Goal: Information Seeking & Learning: Learn about a topic

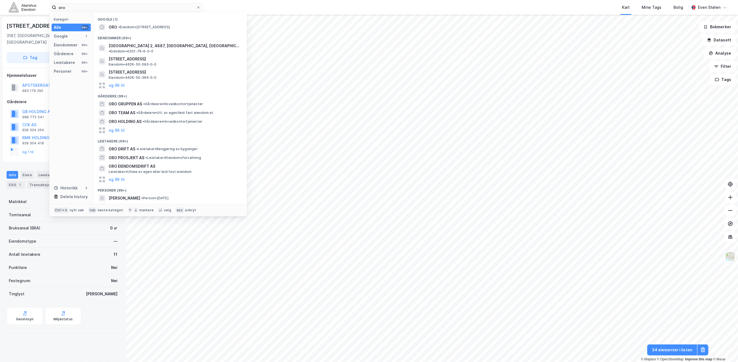
click at [16, 5] on img at bounding box center [22, 7] width 27 height 10
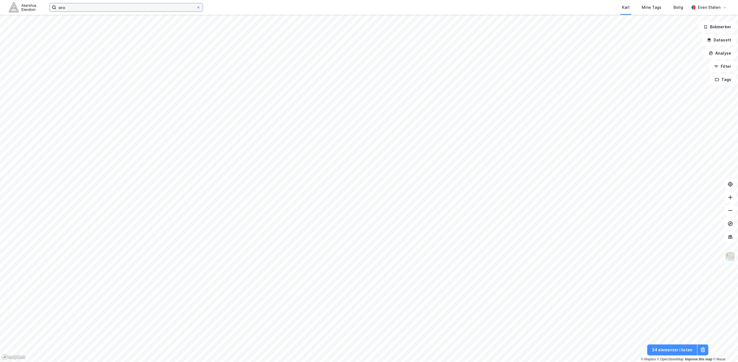
click at [86, 4] on input "oro" at bounding box center [126, 7] width 140 height 8
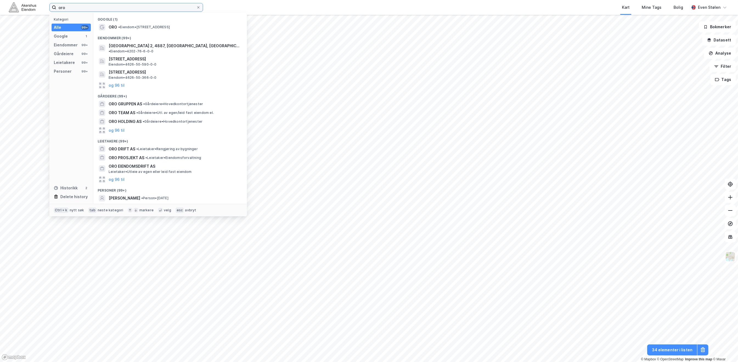
click at [86, 4] on input "oro" at bounding box center [126, 7] width 140 height 8
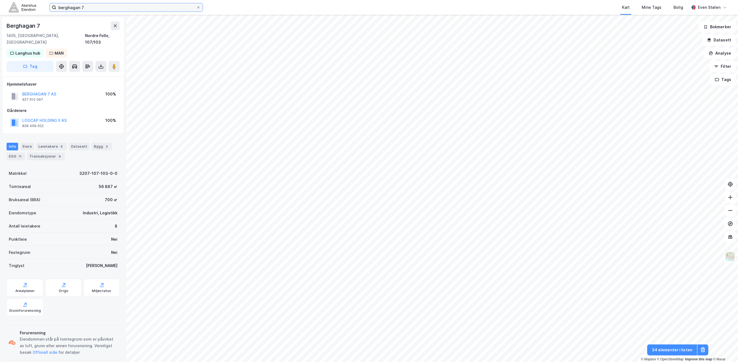
scroll to position [1, 0]
click at [89, 7] on input "berghagan 7" at bounding box center [126, 7] width 140 height 8
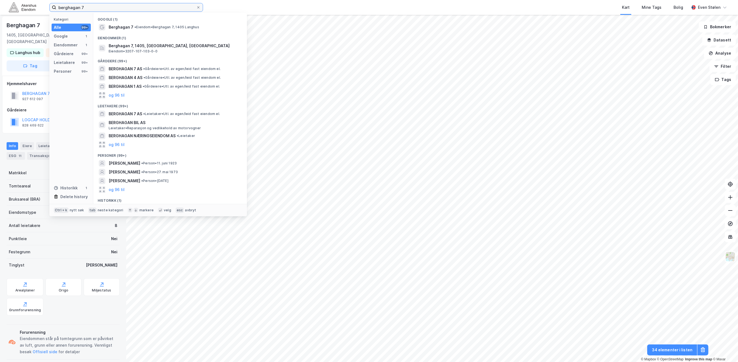
click at [89, 7] on input "berghagan 7" at bounding box center [126, 7] width 140 height 8
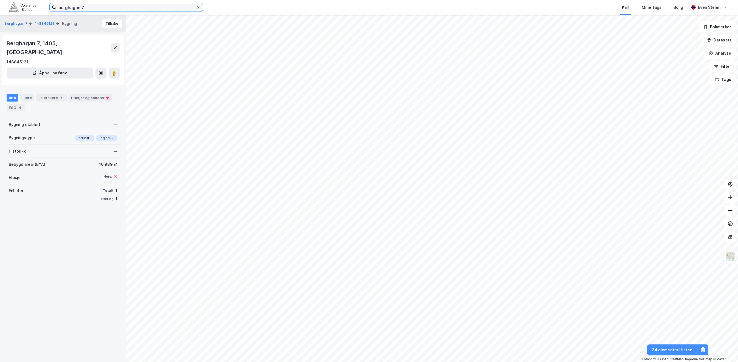
click at [103, 6] on input "berghagan 7" at bounding box center [126, 7] width 140 height 8
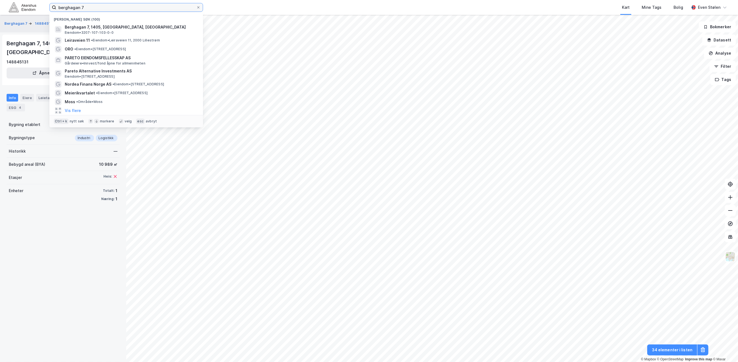
click at [103, 6] on input "berghagan 7" at bounding box center [126, 7] width 140 height 8
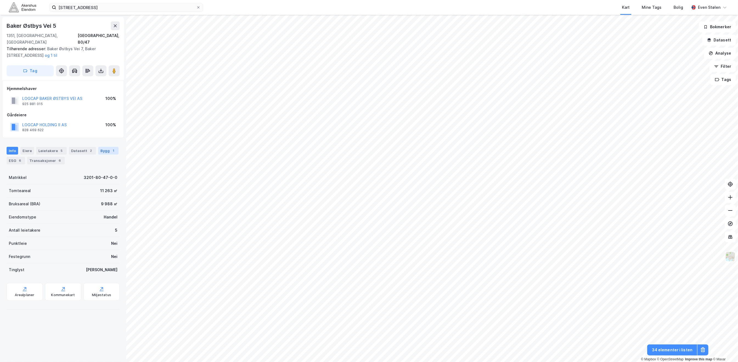
click at [103, 147] on div "Bygg 1" at bounding box center [108, 151] width 20 height 8
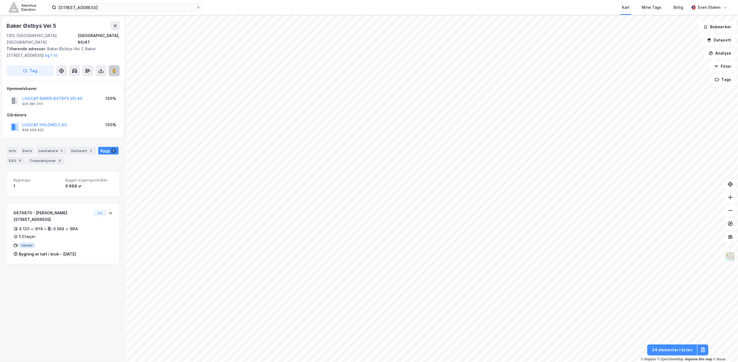
click at [112, 68] on icon at bounding box center [113, 70] width 5 height 5
click at [53, 147] on div "Leietakere 5" at bounding box center [51, 151] width 30 height 8
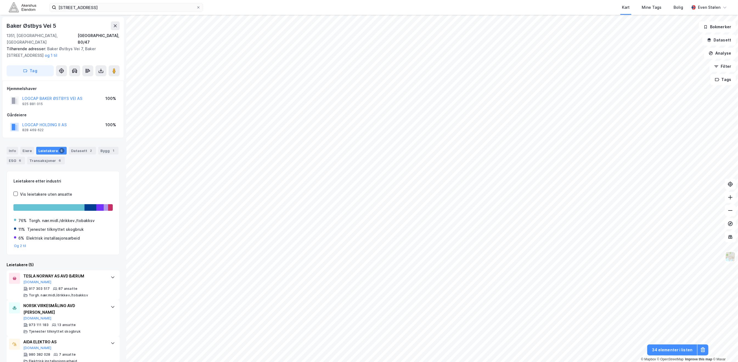
click at [354, 7] on div "Kart Mine Tags Bolig" at bounding box center [459, 7] width 460 height 15
click at [128, 7] on input "[STREET_ADDRESS]" at bounding box center [126, 7] width 140 height 8
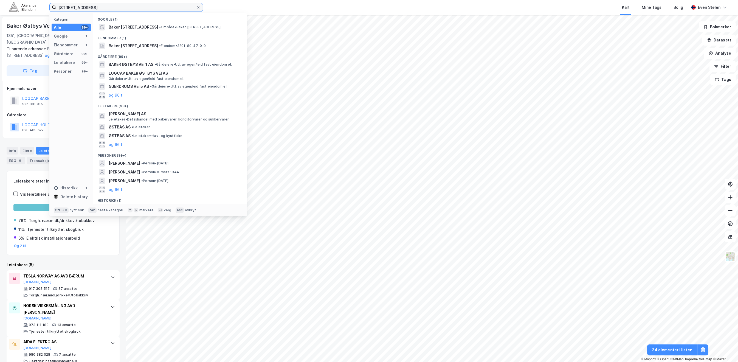
click at [128, 7] on input "[STREET_ADDRESS]" at bounding box center [126, 7] width 140 height 8
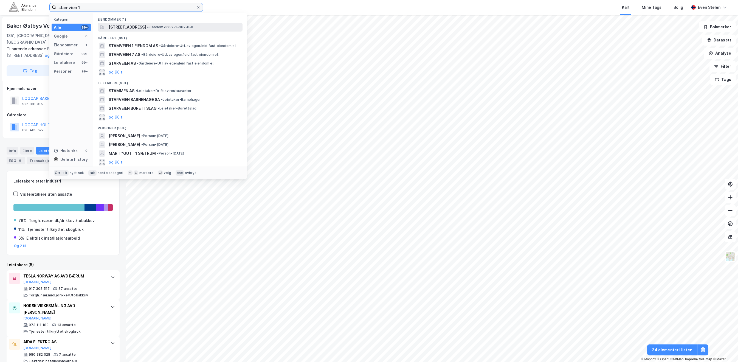
type input "stamvien 1"
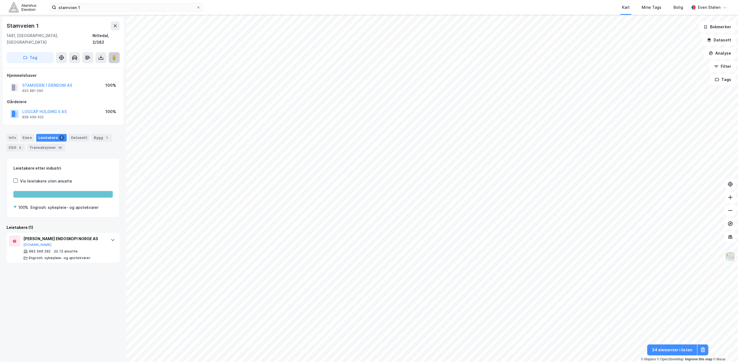
drag, startPoint x: 111, startPoint y: 53, endPoint x: 112, endPoint y: 49, distance: 4.1
click at [112, 52] on button at bounding box center [114, 57] width 11 height 11
click at [99, 134] on div "Bygg 1" at bounding box center [102, 138] width 20 height 8
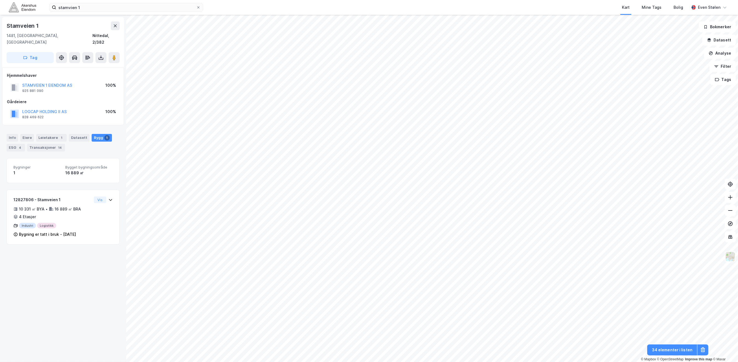
click at [341, 8] on div "Kart Mine Tags Bolig" at bounding box center [459, 7] width 460 height 15
